Goal: Task Accomplishment & Management: Complete application form

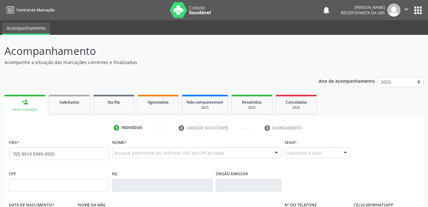
type input "705 8014 9349 4935"
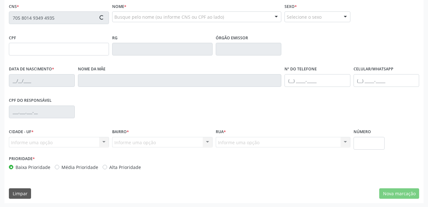
type input "126.512.634-86"
type input "[DATE]"
type input "[PERSON_NAME]"
type input "[PHONE_NUMBER]"
type input "2653"
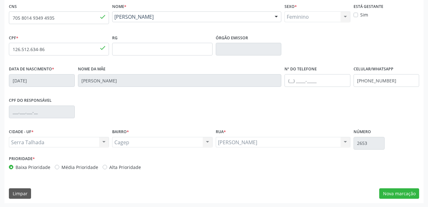
scroll to position [136, 0]
click at [402, 187] on div "CNS 705 8014 9349 4935 done Nome * [PERSON_NAME] [PERSON_NAME] CNS: 705 8014 93…" at bounding box center [213, 101] width 419 height 201
click at [403, 188] on button "Nova marcação" at bounding box center [399, 192] width 40 height 11
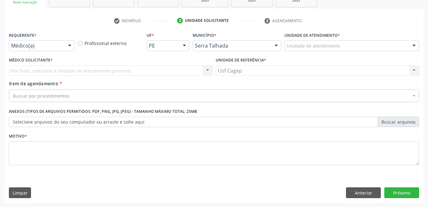
scroll to position [107, 0]
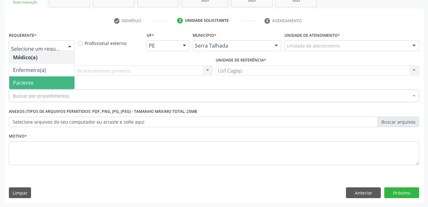
click at [47, 82] on span "Paciente" at bounding box center [41, 82] width 65 height 13
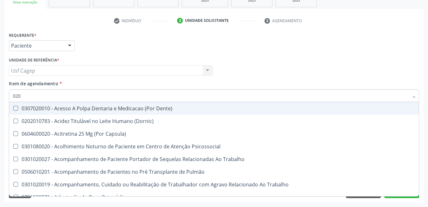
type input "0205"
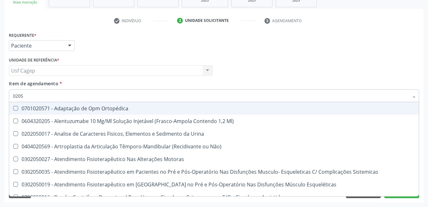
scroll to position [0, 0]
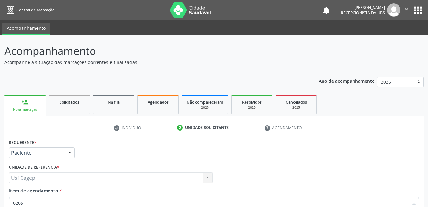
drag, startPoint x: 144, startPoint y: 102, endPoint x: 0, endPoint y: 156, distance: 153.5
click at [144, 103] on div "Agendados" at bounding box center [158, 101] width 32 height 7
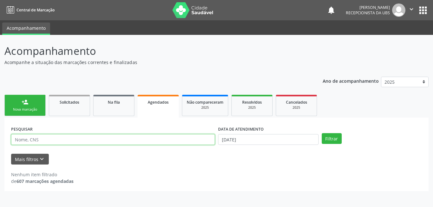
click at [173, 137] on input "text" at bounding box center [113, 139] width 204 height 11
type input "705801493494935"
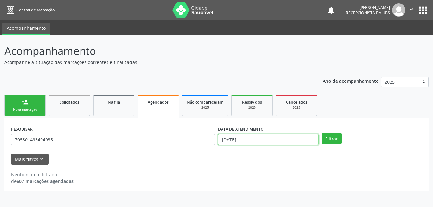
click at [266, 141] on input "[DATE]" at bounding box center [268, 139] width 100 height 11
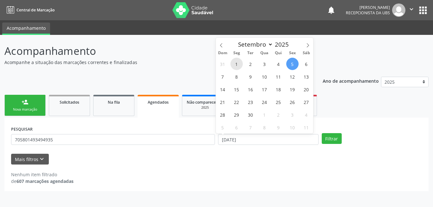
click at [239, 65] on span "1" at bounding box center [236, 64] width 12 height 12
type input "0[DATE]"
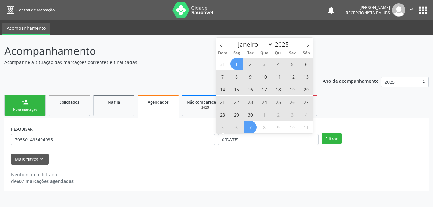
click at [250, 115] on span "30" at bounding box center [250, 114] width 12 height 12
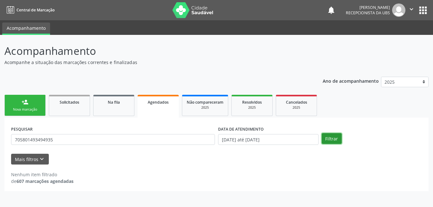
click at [336, 138] on button "Filtrar" at bounding box center [331, 138] width 20 height 11
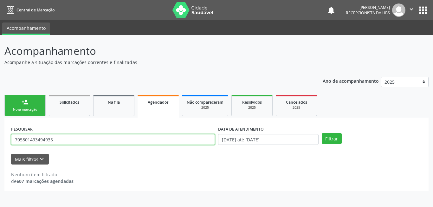
click at [193, 139] on input "705801493494935" at bounding box center [113, 139] width 204 height 11
click at [194, 139] on input "705801493494935" at bounding box center [113, 139] width 204 height 11
type input "705801493494935"
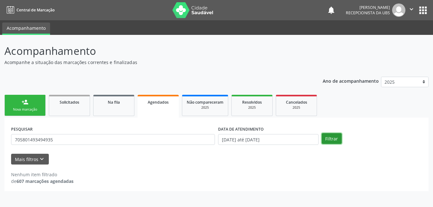
click at [330, 138] on button "Filtrar" at bounding box center [331, 138] width 20 height 11
click at [213, 153] on form "PESQUISAR 705801493494935 DATA DE ATENDIMENTO [DATE] até [DATE] Filtrar UNIDADE…" at bounding box center [216, 144] width 410 height 40
click at [339, 141] on button "Filtrar" at bounding box center [331, 138] width 20 height 11
click at [371, 133] on div "Filtrar" at bounding box center [372, 138] width 104 height 11
click at [41, 164] on button "Mais filtros keyboard_arrow_down" at bounding box center [30, 159] width 38 height 11
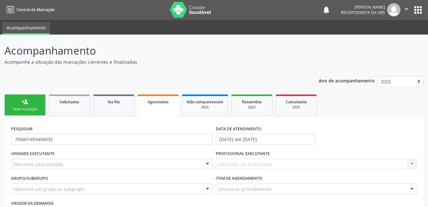
scroll to position [63, 0]
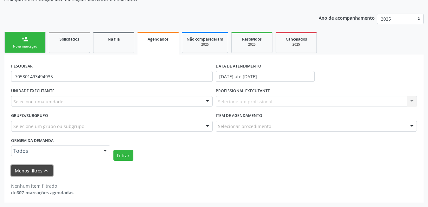
click at [40, 169] on button "Menos filtros keyboard_arrow_up" at bounding box center [32, 170] width 42 height 11
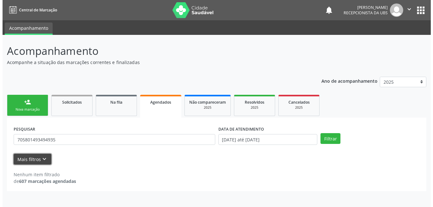
scroll to position [0, 0]
